Goal: Information Seeking & Learning: Learn about a topic

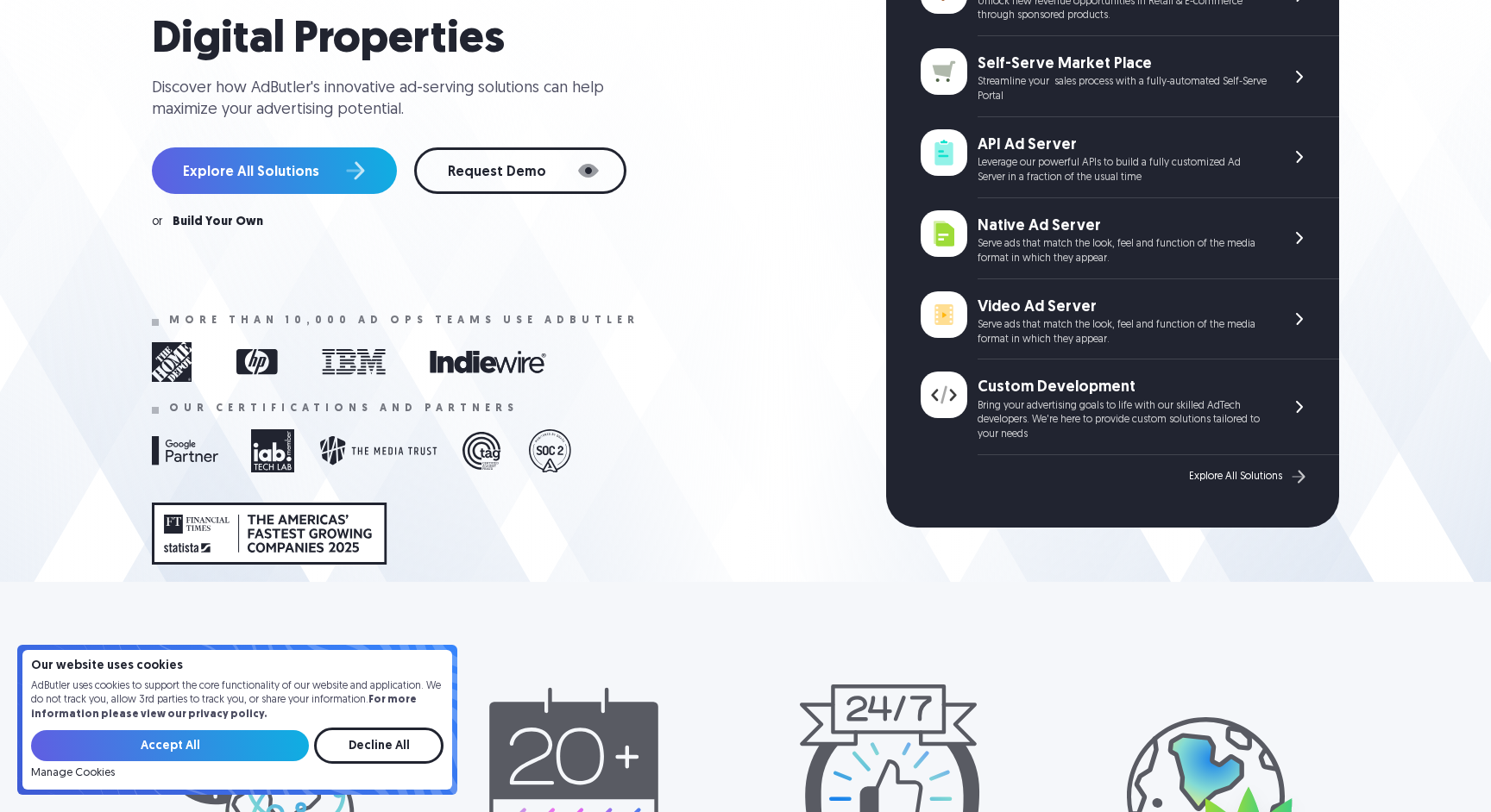
scroll to position [301, 0]
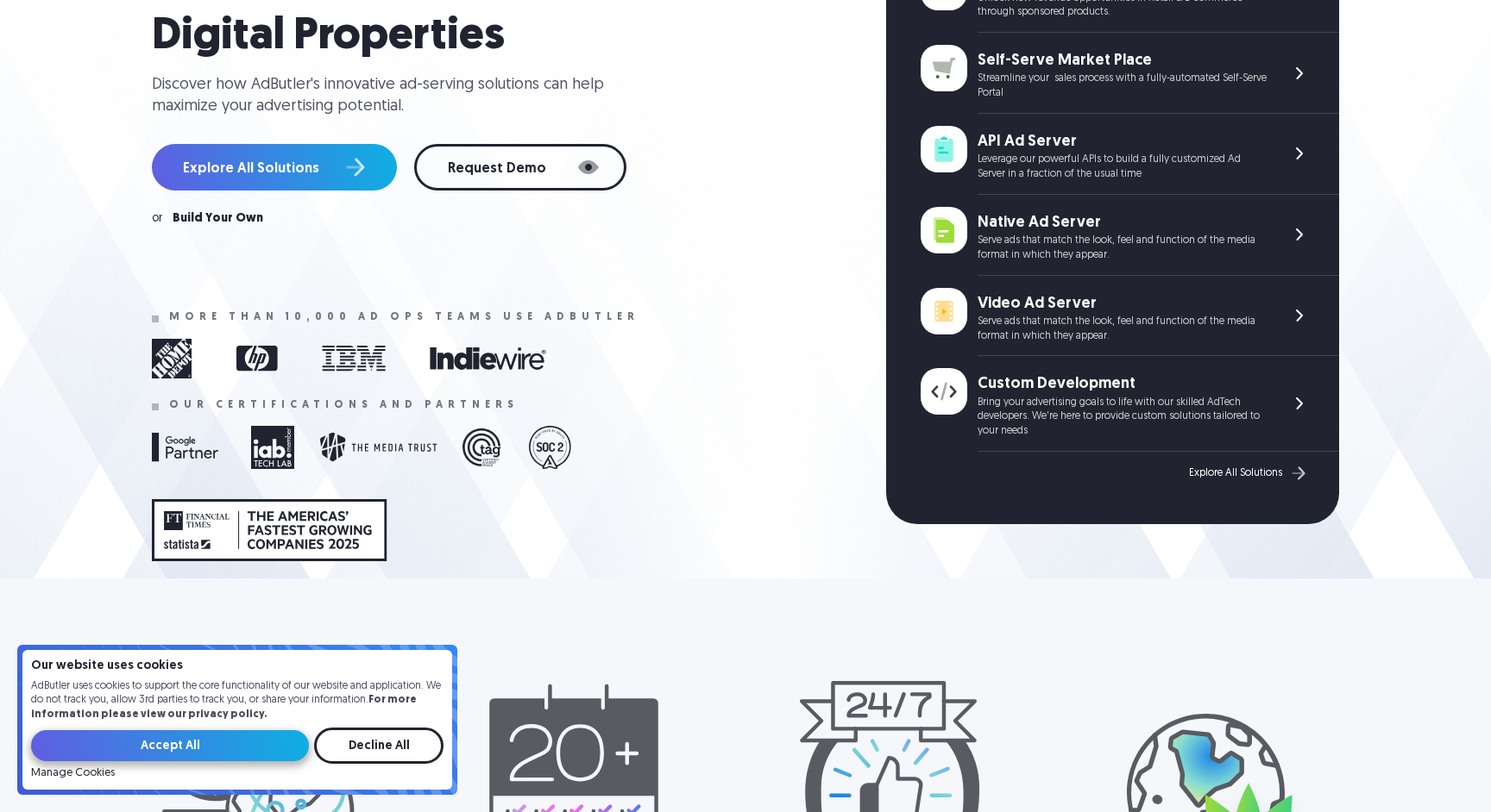
click at [264, 737] on input "Accept All" at bounding box center [170, 746] width 278 height 31
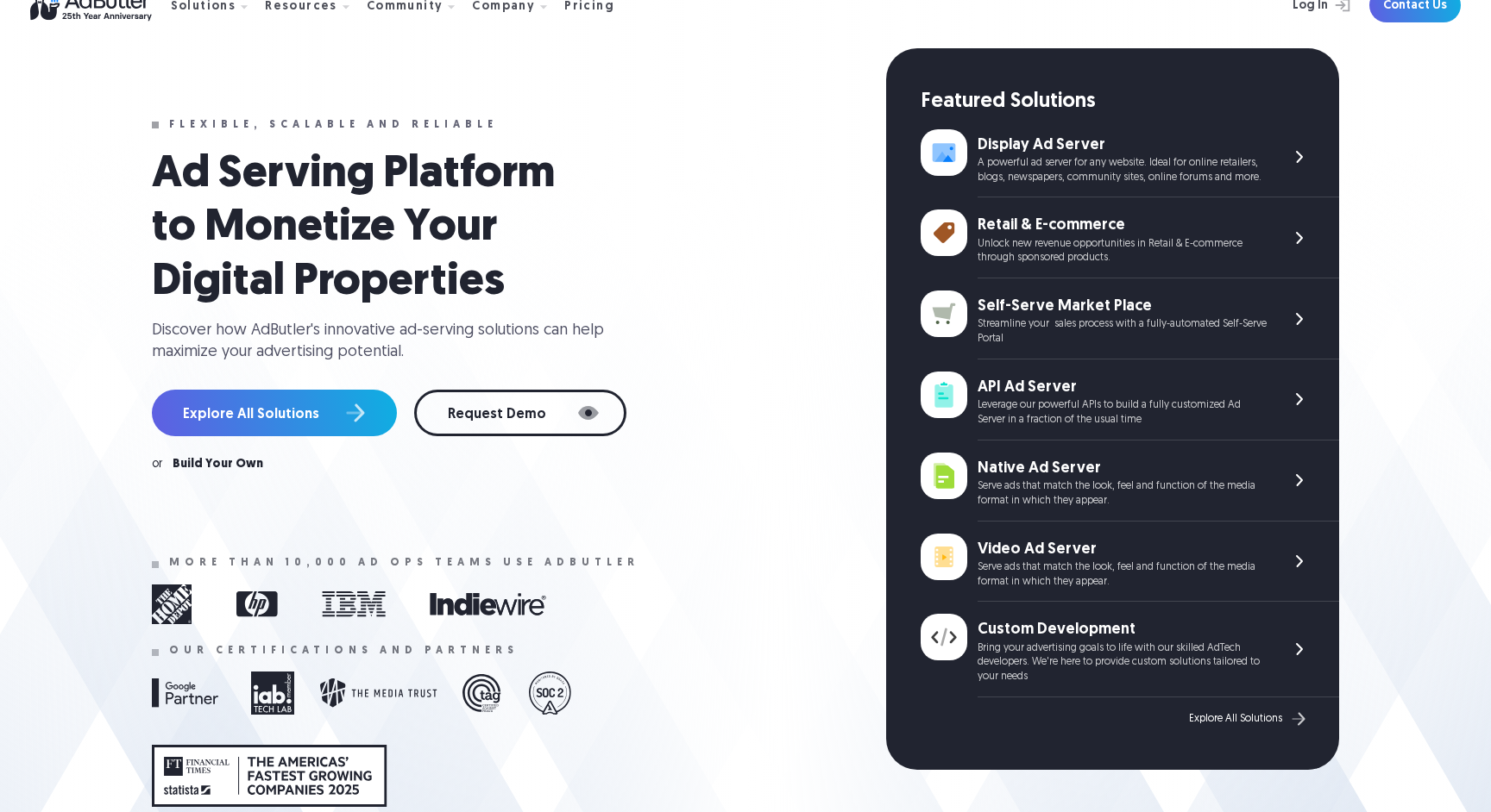
scroll to position [0, 0]
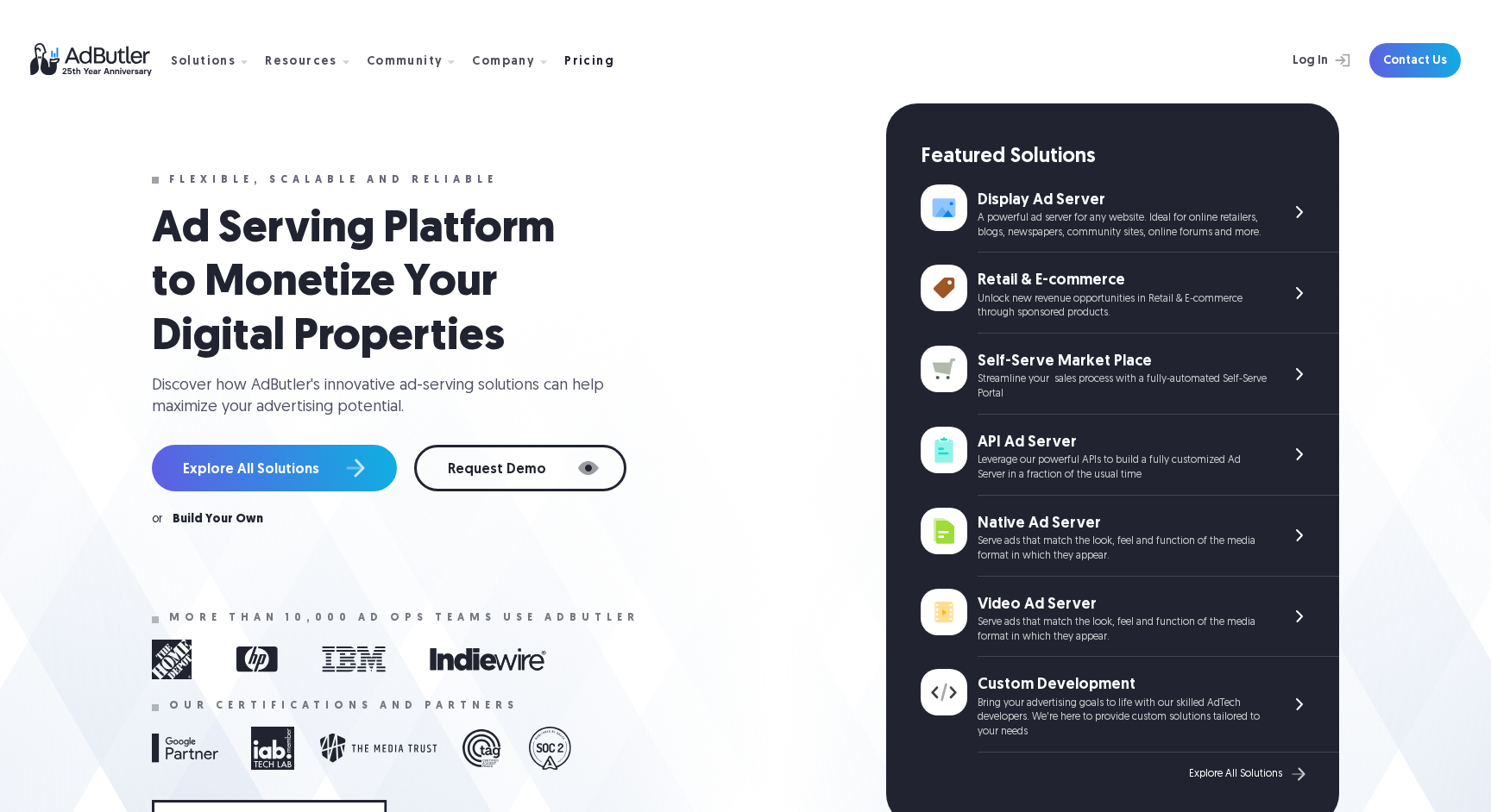
click at [579, 65] on div "Pricing" at bounding box center [589, 62] width 50 height 12
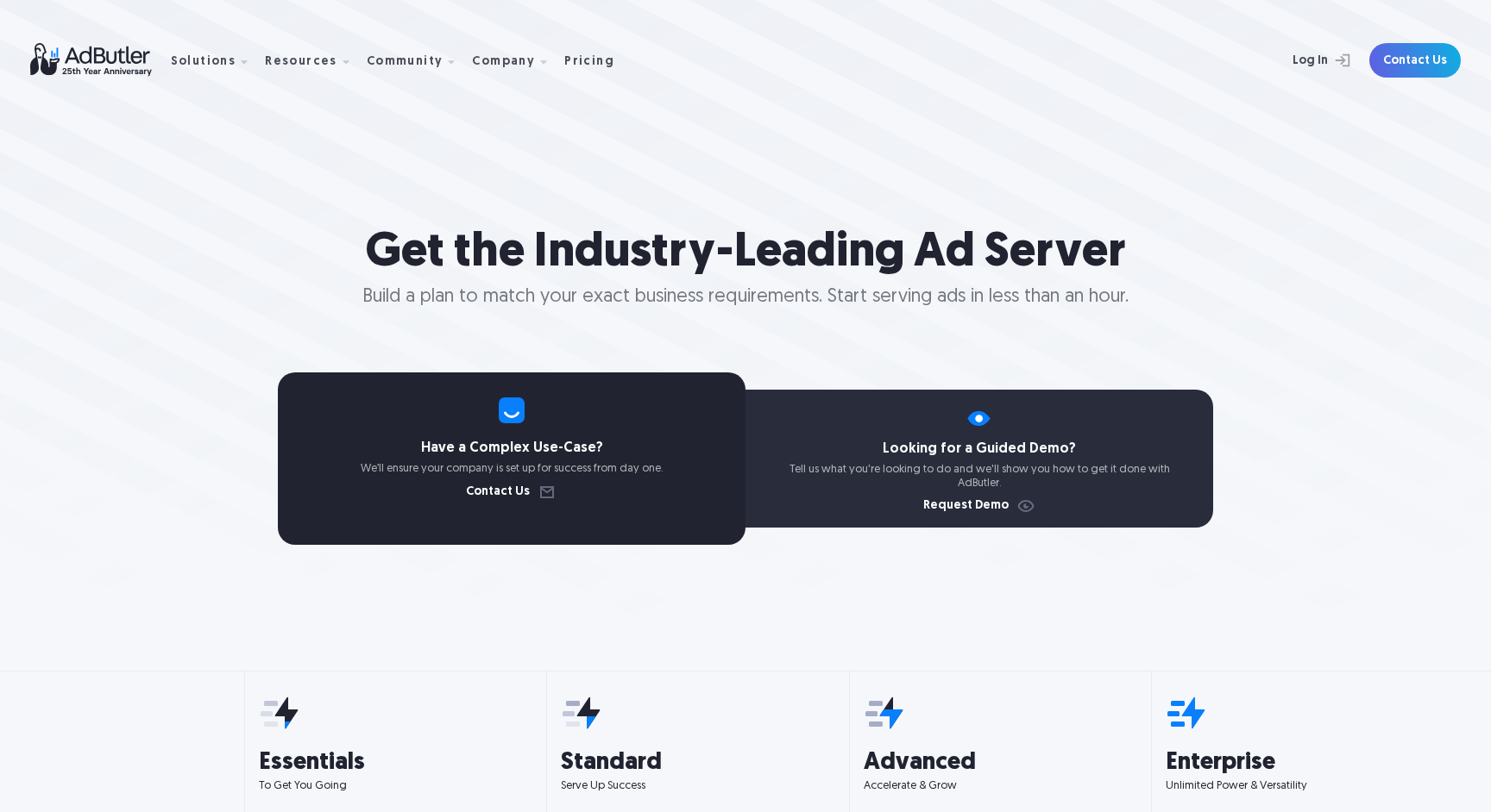
click at [116, 58] on img at bounding box center [101, 60] width 141 height 34
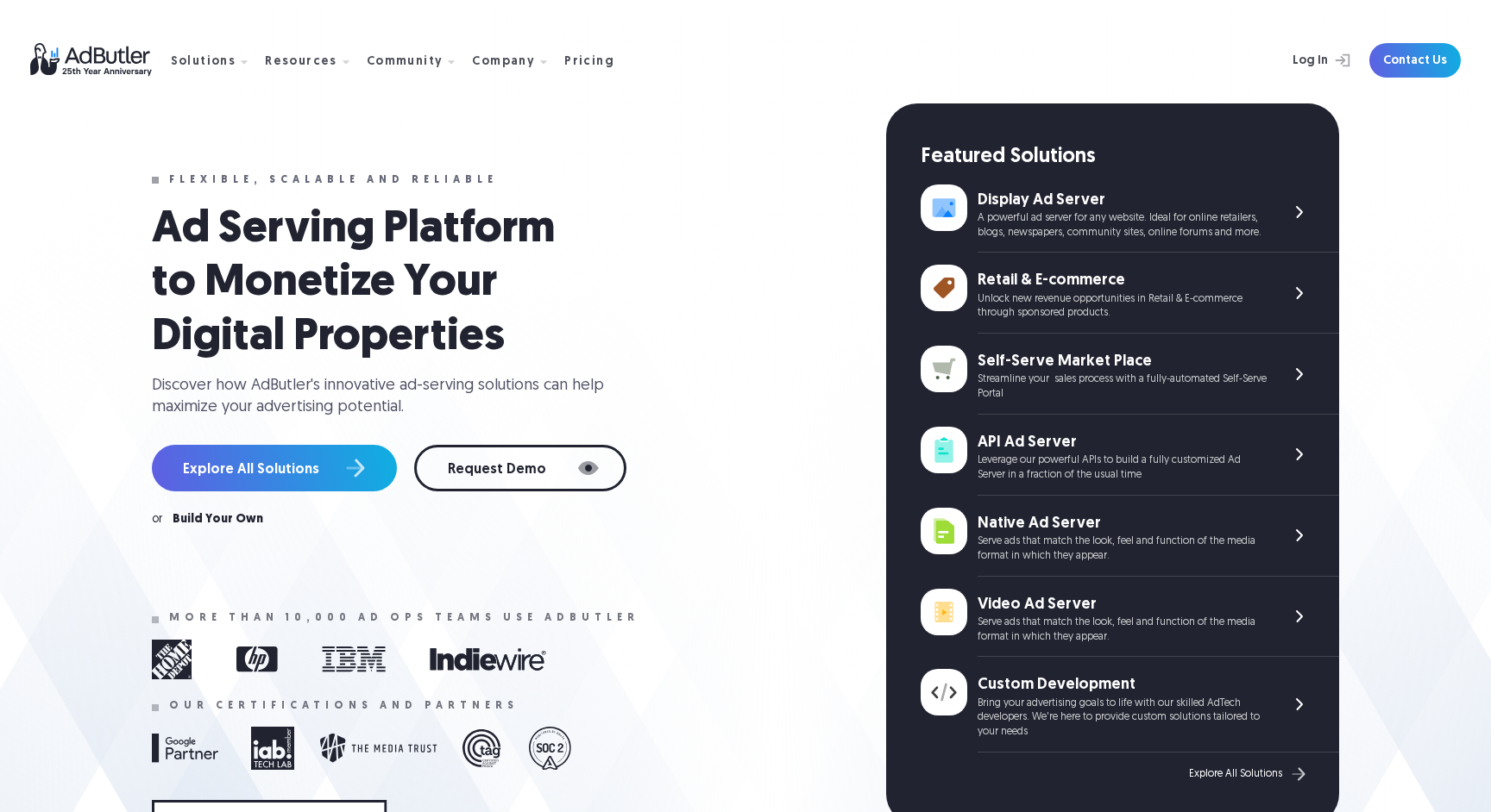
click at [120, 62] on img at bounding box center [101, 60] width 141 height 34
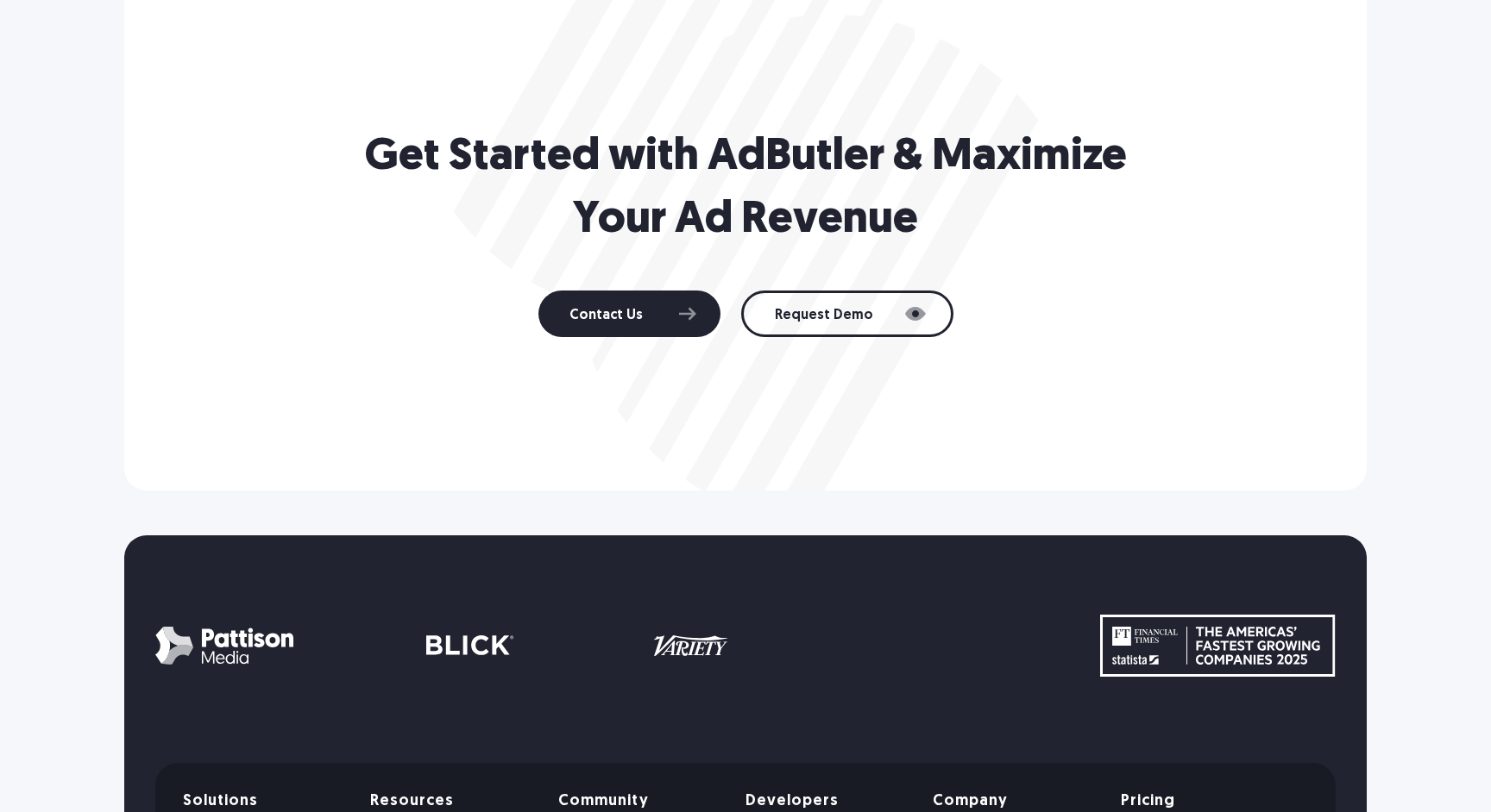
scroll to position [3186, 0]
